Goal: Task Accomplishment & Management: Use online tool/utility

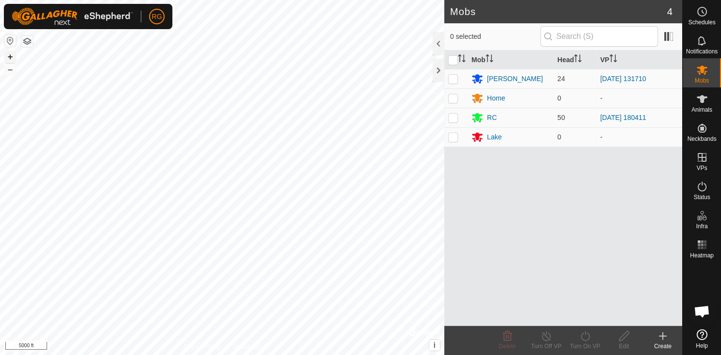
click at [11, 59] on button "+" at bounding box center [10, 57] width 12 height 12
click at [6, 58] on button "+" at bounding box center [10, 57] width 12 height 12
click at [9, 70] on button "–" at bounding box center [10, 70] width 12 height 12
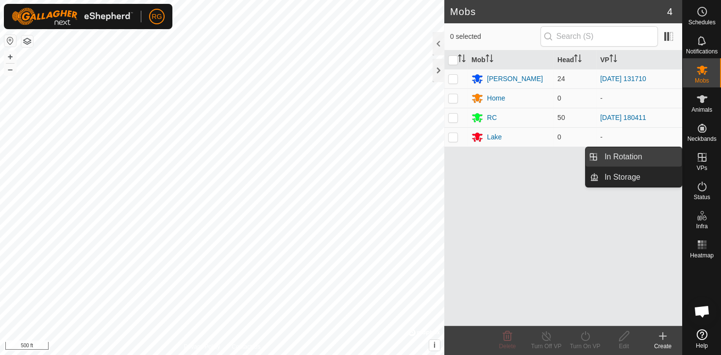
click at [637, 158] on link "In Rotation" at bounding box center [640, 156] width 83 height 19
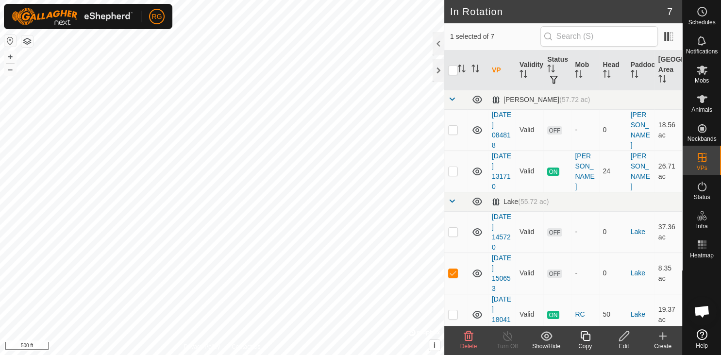
click at [468, 338] on icon at bounding box center [468, 336] width 9 height 10
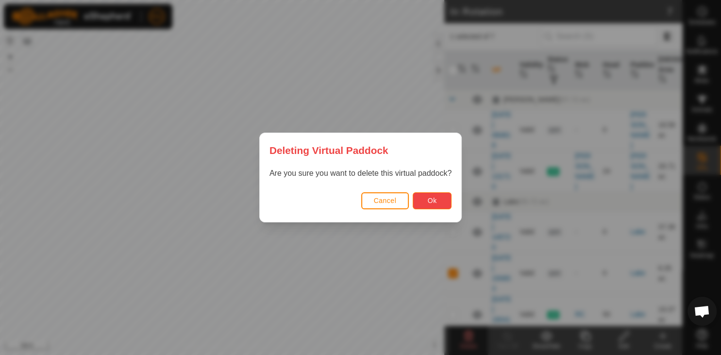
click at [425, 202] on button "Ok" at bounding box center [432, 200] width 39 height 17
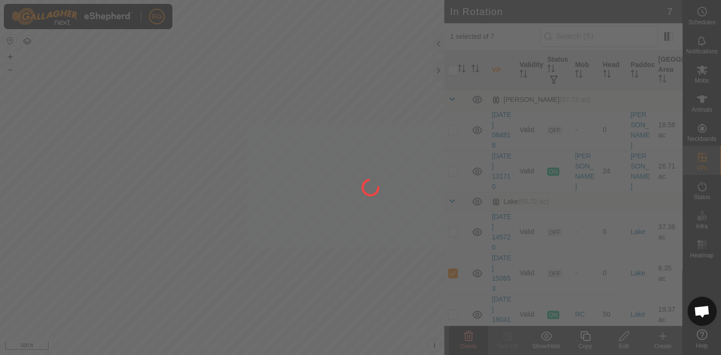
checkbox input "false"
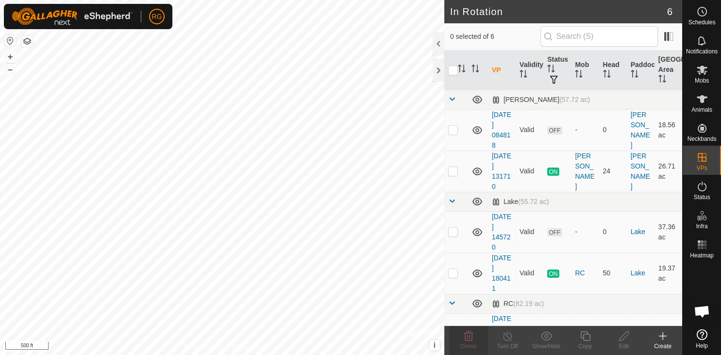
click at [664, 340] on icon at bounding box center [663, 336] width 12 height 12
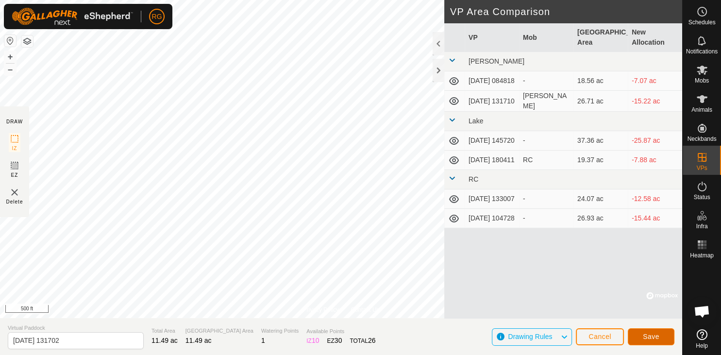
click at [636, 337] on button "Save" at bounding box center [651, 336] width 47 height 17
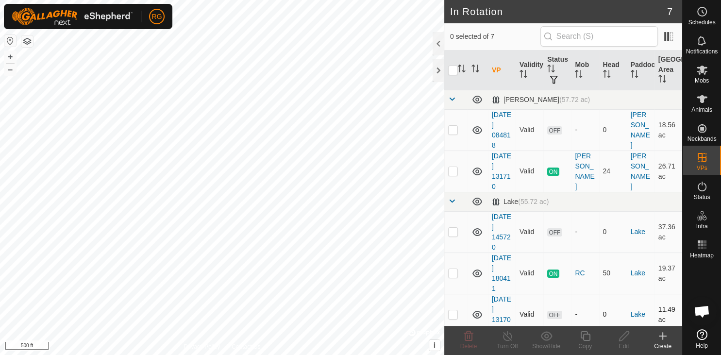
checkbox input "true"
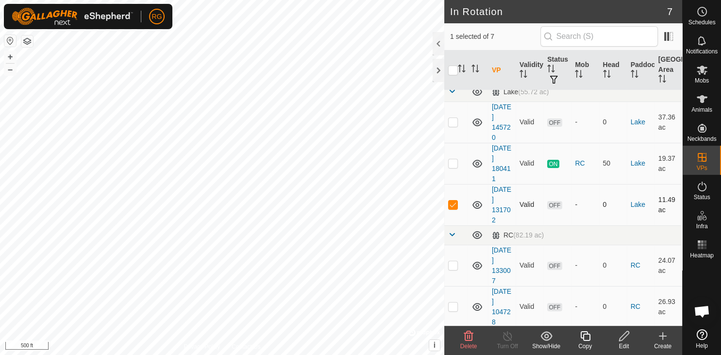
scroll to position [58, 0]
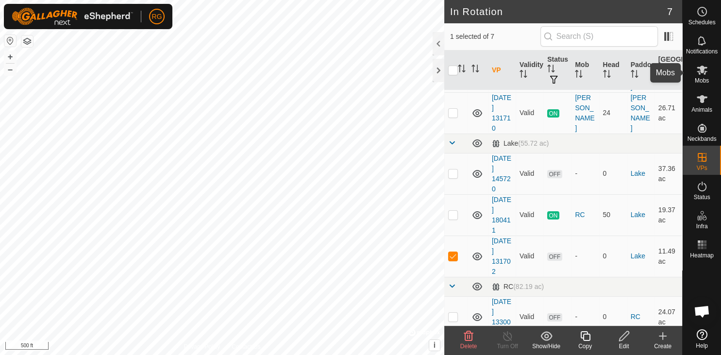
click at [701, 72] on icon at bounding box center [702, 70] width 11 height 9
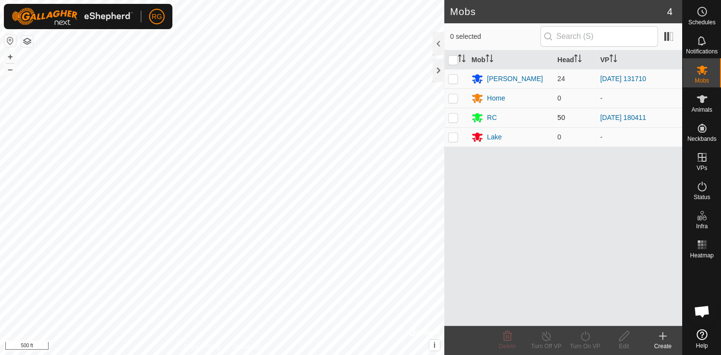
click at [455, 121] on p-checkbox at bounding box center [453, 118] width 10 height 8
checkbox input "true"
click at [588, 338] on icon at bounding box center [585, 336] width 9 height 10
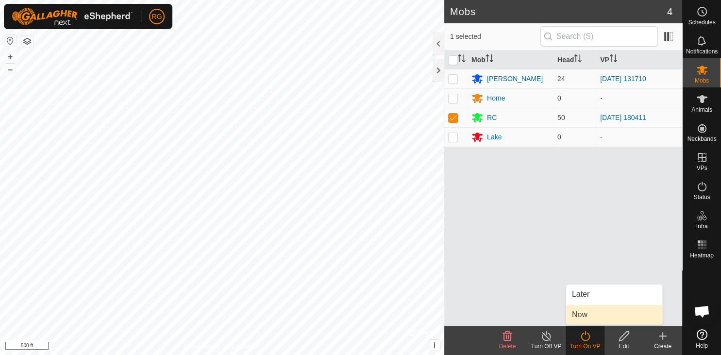
click at [587, 318] on link "Now" at bounding box center [614, 314] width 96 height 19
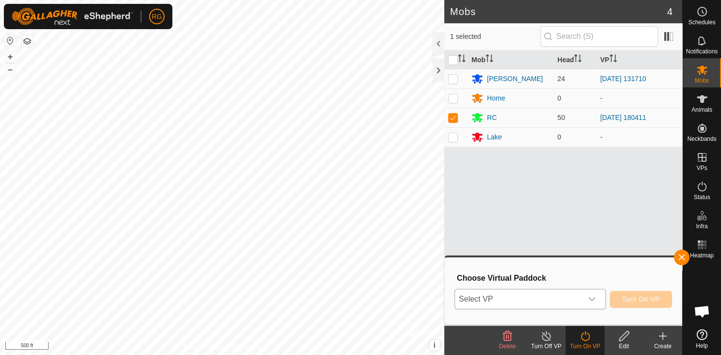
click at [595, 303] on icon "dropdown trigger" at bounding box center [592, 299] width 8 height 8
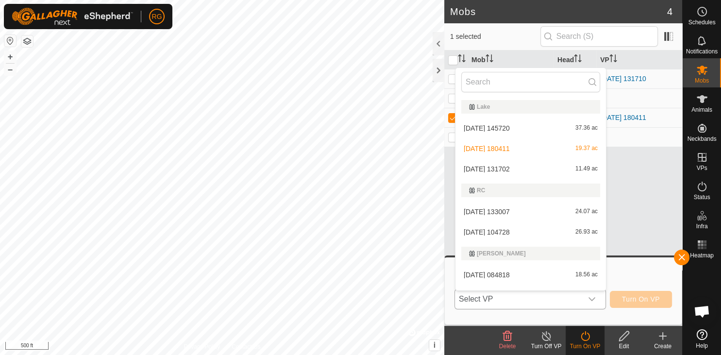
scroll to position [14, 0]
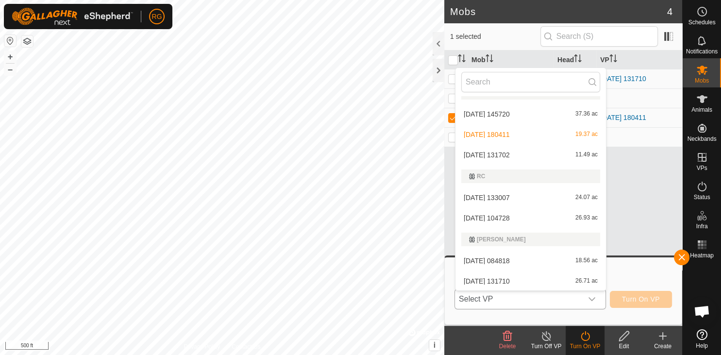
click at [498, 153] on li "[DATE] 131702 11.49 ac" at bounding box center [530, 154] width 151 height 19
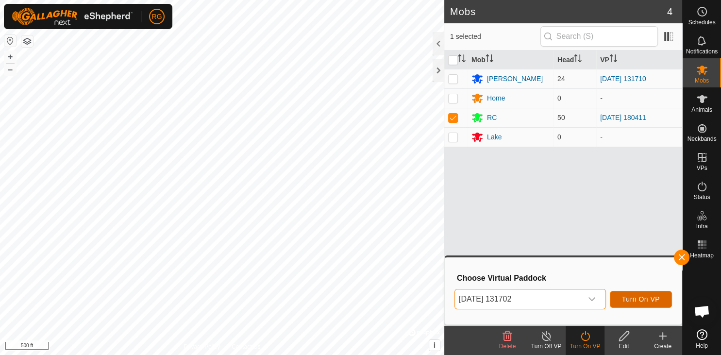
click at [623, 298] on span "Turn On VP" at bounding box center [641, 299] width 38 height 8
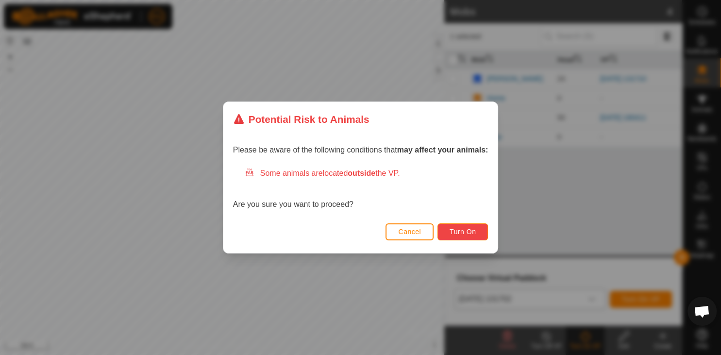
click at [452, 234] on span "Turn On" at bounding box center [463, 232] width 26 height 8
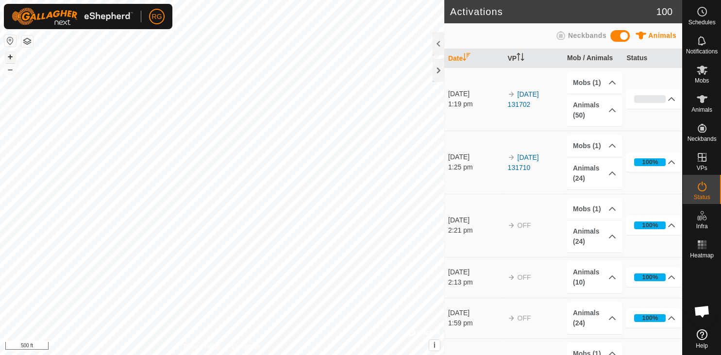
click at [9, 58] on button "+" at bounding box center [10, 57] width 12 height 12
click at [12, 72] on button "–" at bounding box center [10, 70] width 12 height 12
click at [441, 77] on div at bounding box center [439, 70] width 12 height 23
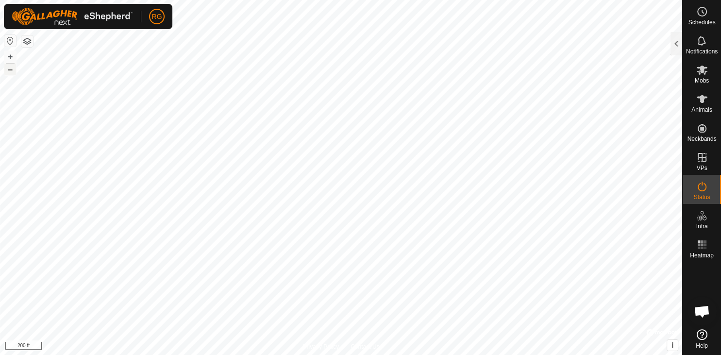
click at [10, 71] on button "–" at bounding box center [10, 70] width 12 height 12
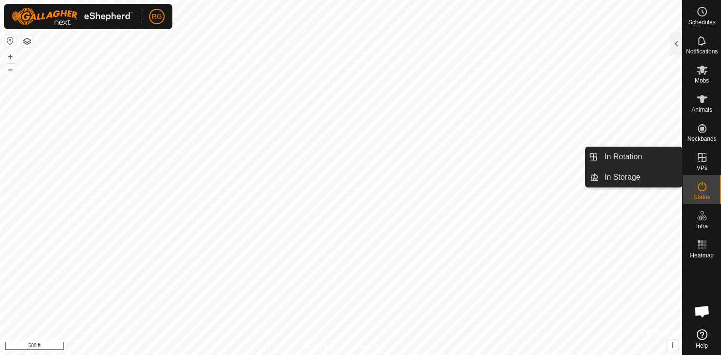
click at [696, 153] on link "In Rotation" at bounding box center [679, 157] width 83 height 19
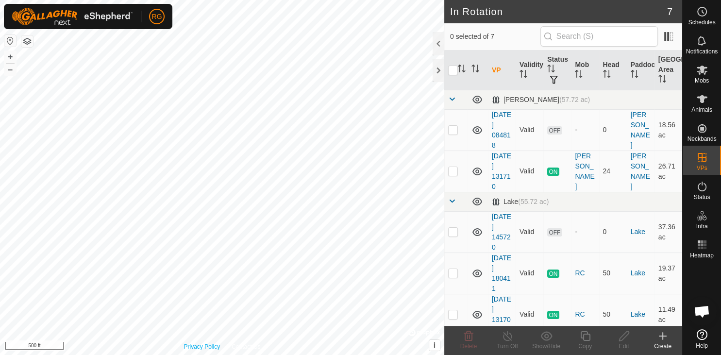
checkbox input "true"
click at [506, 337] on line at bounding box center [508, 337] width 8 height 8
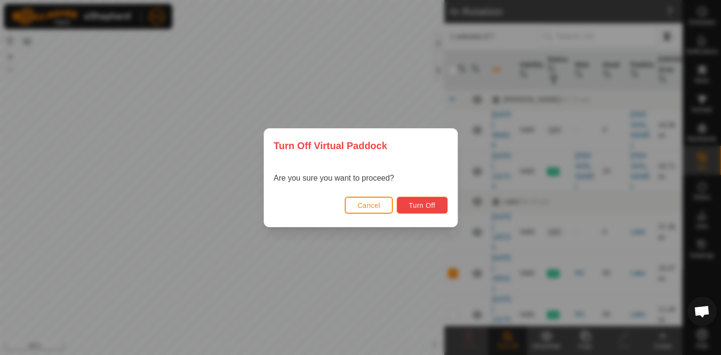
click at [417, 205] on span "Turn Off" at bounding box center [422, 206] width 27 height 8
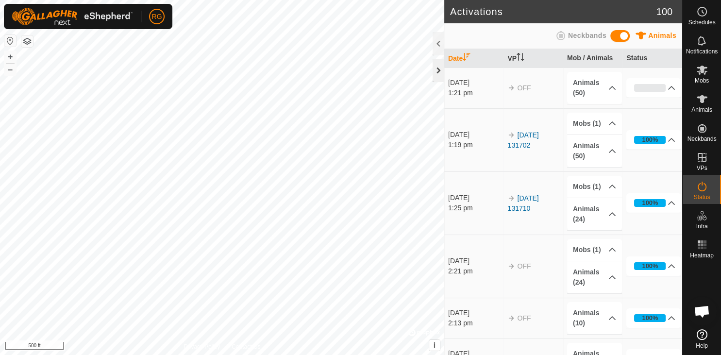
click at [437, 73] on div at bounding box center [439, 70] width 12 height 23
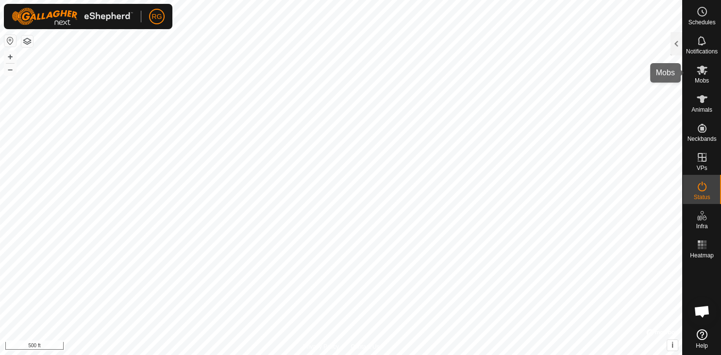
click at [704, 76] on es-mob-svg-icon at bounding box center [701, 70] width 17 height 16
click at [679, 49] on div at bounding box center [677, 43] width 12 height 23
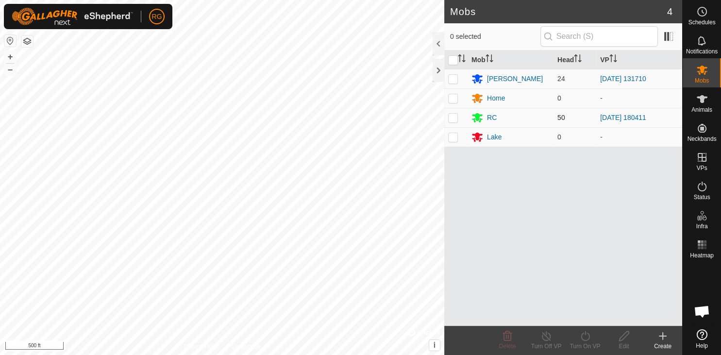
click at [453, 117] on p-checkbox at bounding box center [453, 118] width 10 height 8
checkbox input "true"
click at [637, 114] on link "[DATE] 180411" at bounding box center [623, 118] width 46 height 8
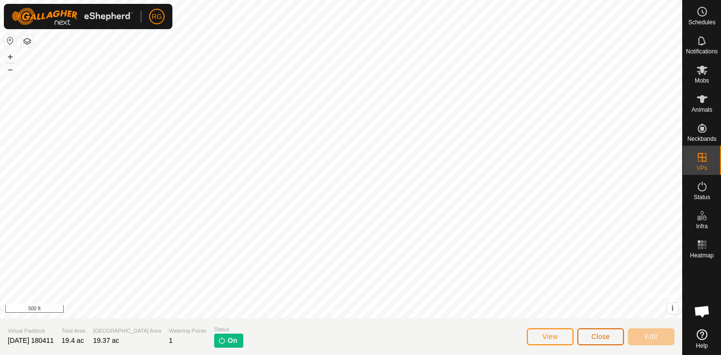
click at [596, 339] on span "Close" at bounding box center [600, 337] width 18 height 8
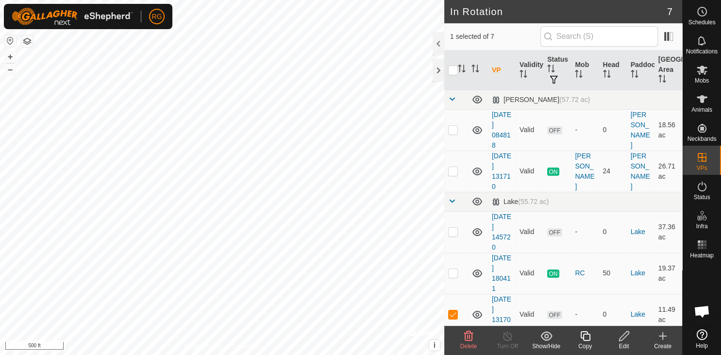
checkbox input "true"
checkbox input "false"
checkbox input "true"
click at [440, 71] on div at bounding box center [439, 70] width 12 height 23
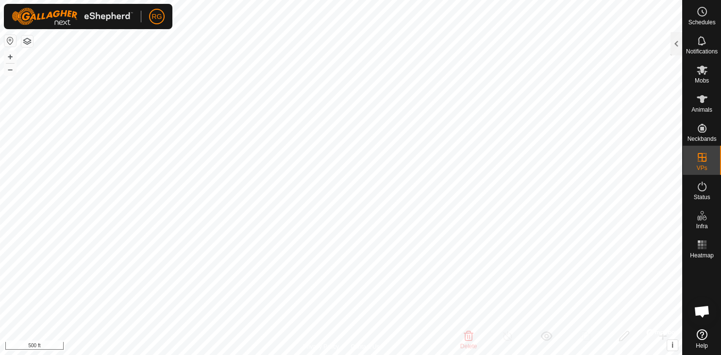
checkbox input "true"
checkbox input "false"
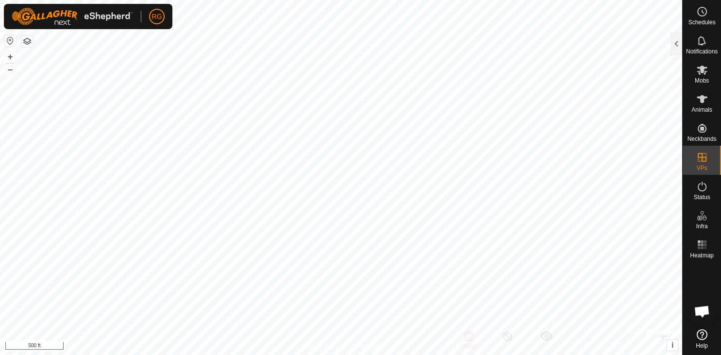
checkbox input "true"
checkbox input "false"
checkbox input "true"
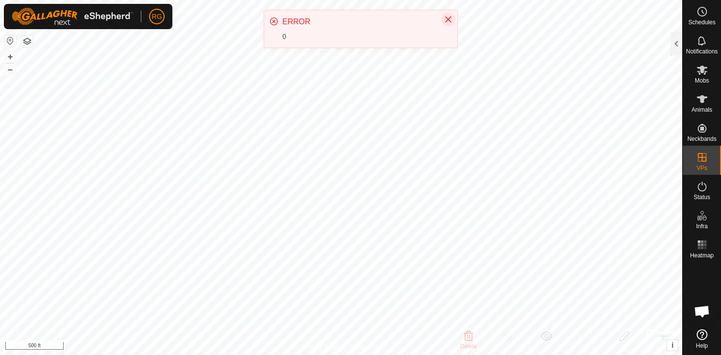
click at [450, 19] on icon "Close" at bounding box center [448, 20] width 8 height 8
